Goal: Task Accomplishment & Management: Manage account settings

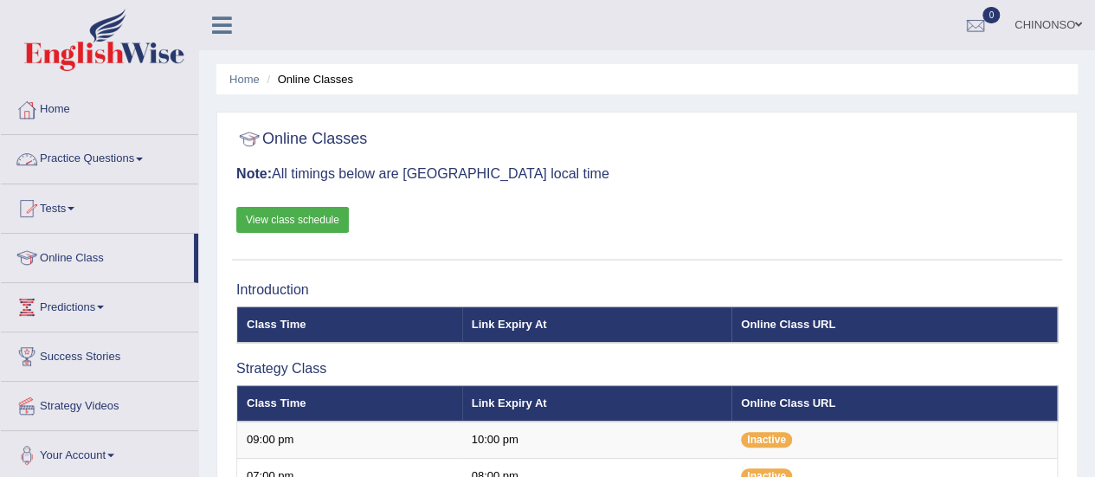
click at [137, 155] on link "Practice Questions" at bounding box center [99, 156] width 197 height 43
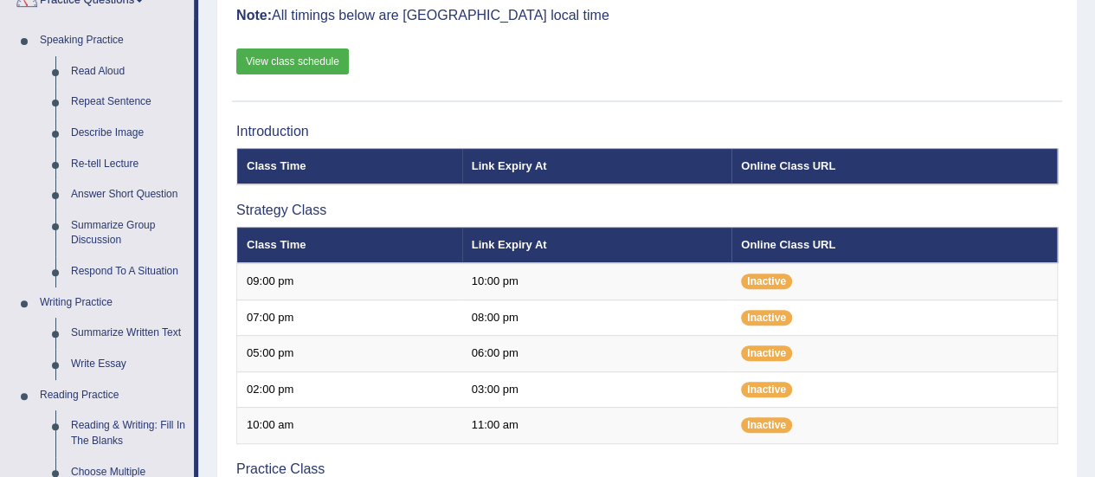
scroll to position [148, 0]
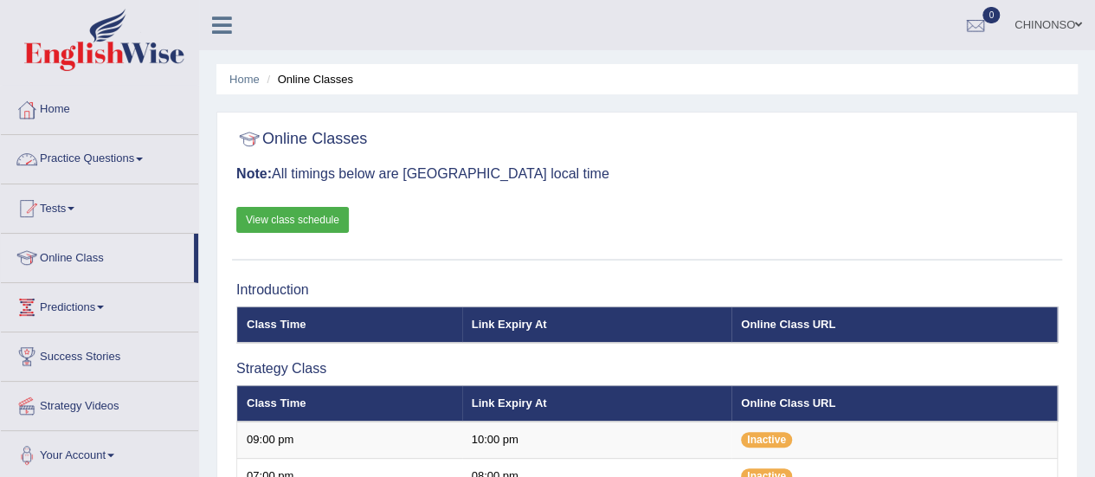
click at [96, 158] on link "Practice Questions" at bounding box center [99, 156] width 197 height 43
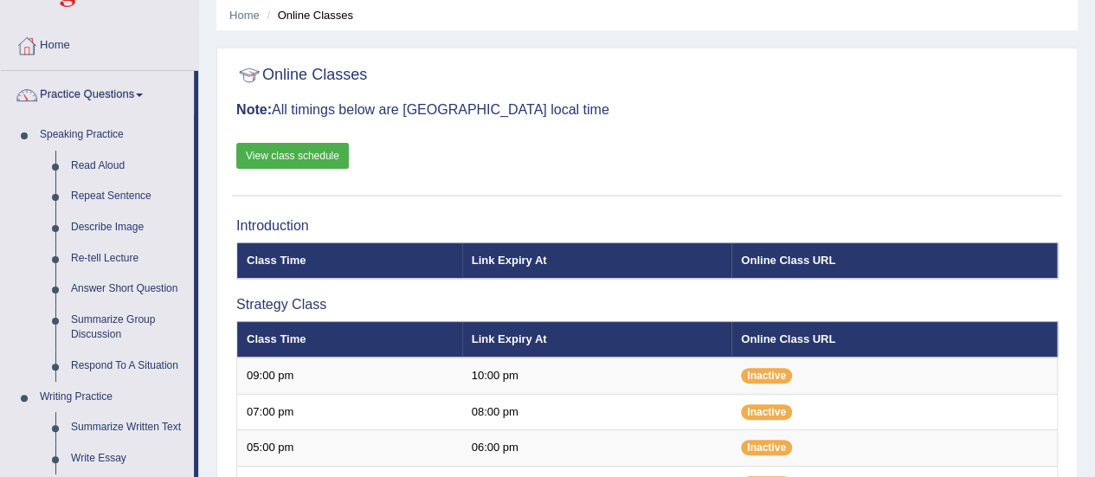
scroll to position [71, 0]
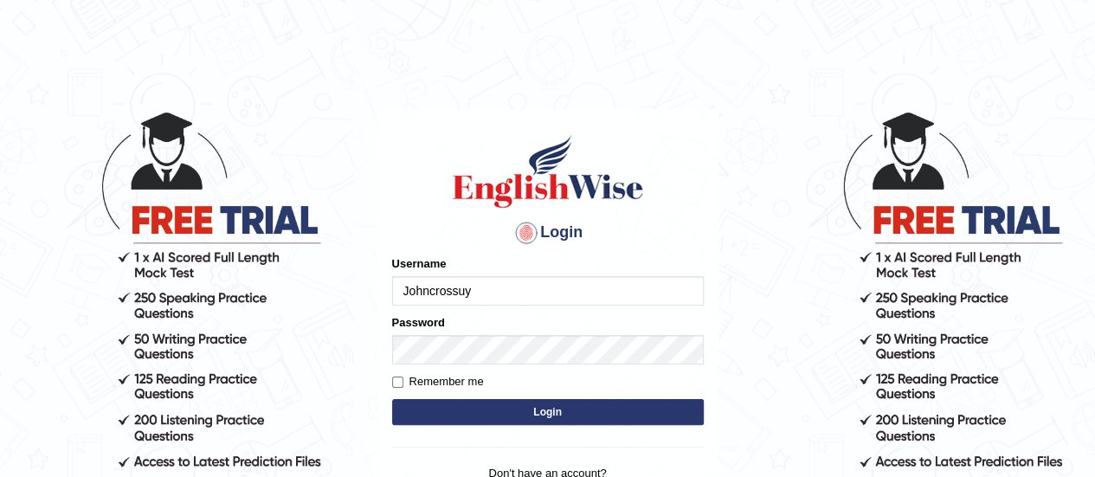
type input "Johncrossuyg"
